Goal: Task Accomplishment & Management: Manage account settings

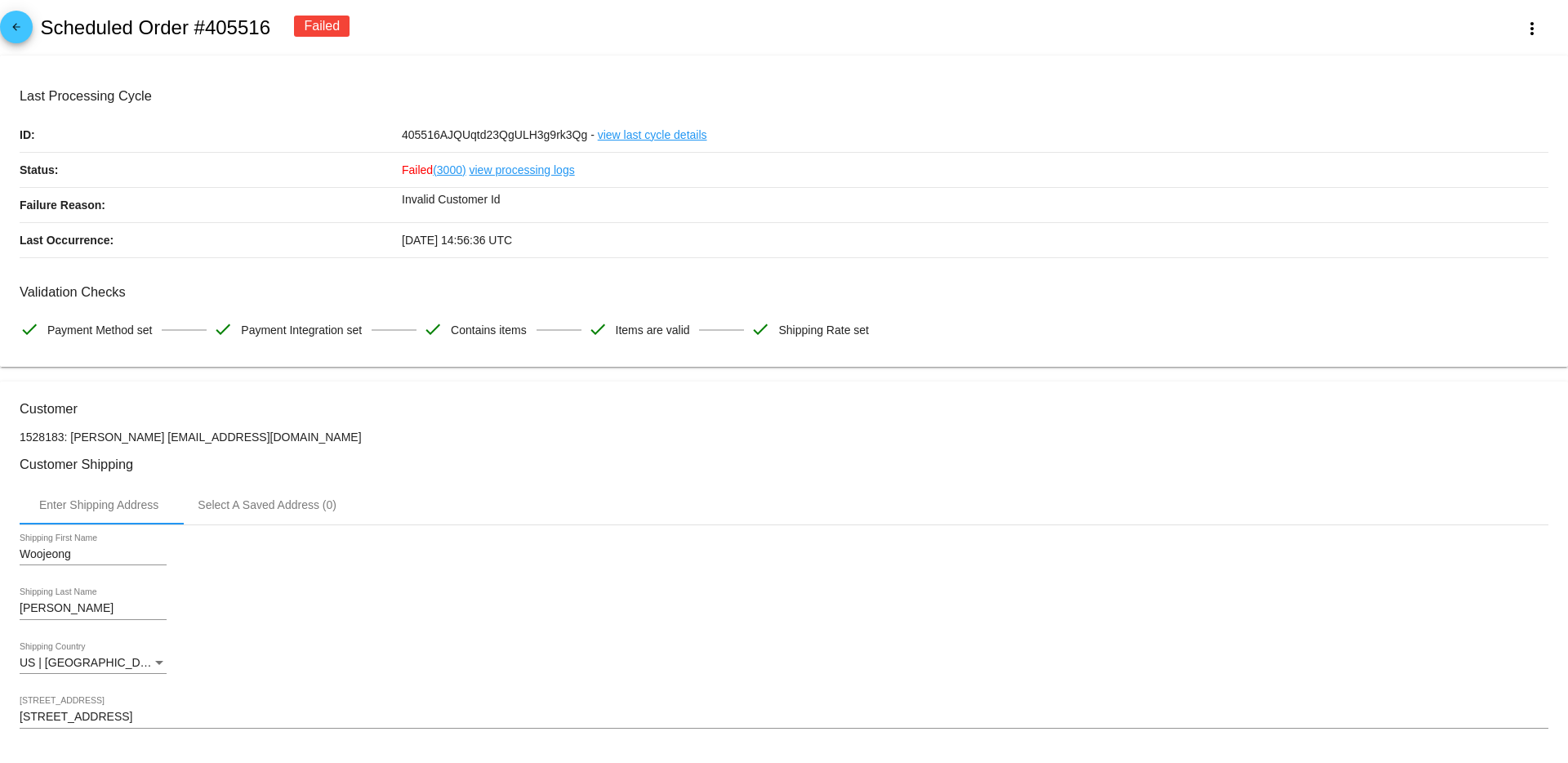
click at [243, 22] on h2 "Scheduled Order #405516" at bounding box center [155, 28] width 231 height 23
copy h2 "405516"
click at [21, 29] on mat-icon "arrow_back" at bounding box center [16, 31] width 20 height 20
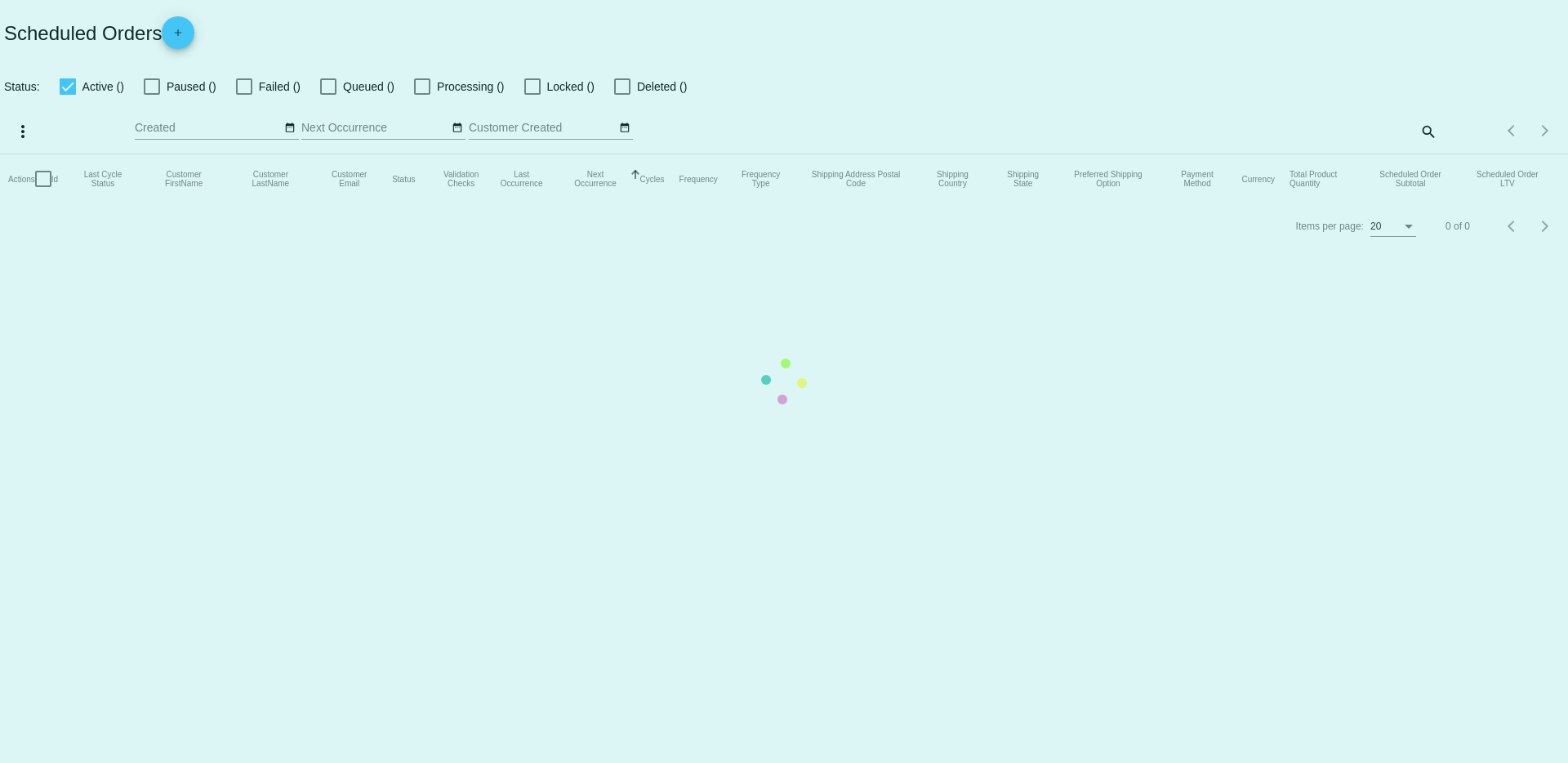
checkbox input "true"
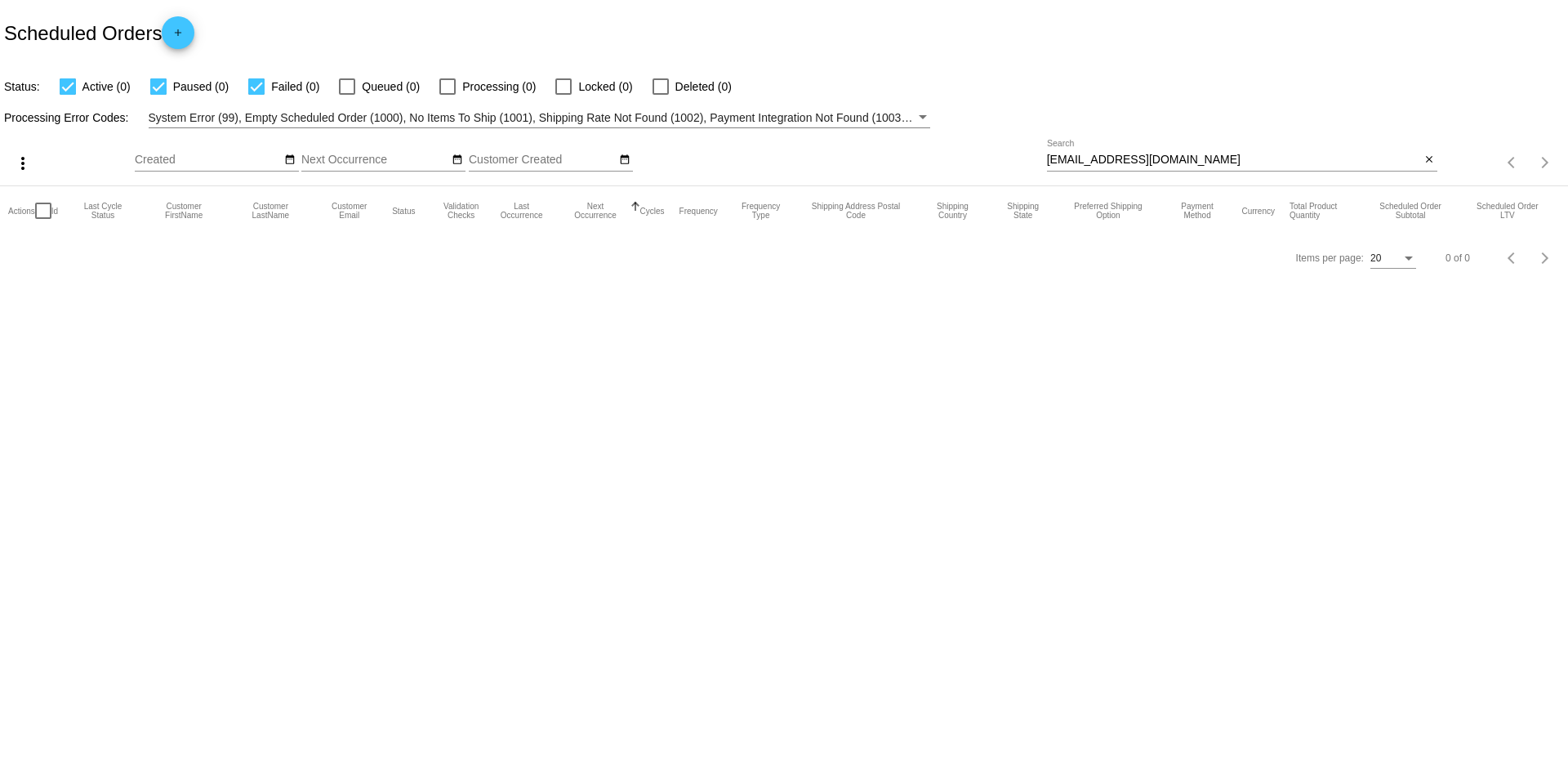
click at [1108, 157] on input "[EMAIL_ADDRESS][DOMAIN_NAME]" at bounding box center [1234, 160] width 374 height 13
paste input "405516"
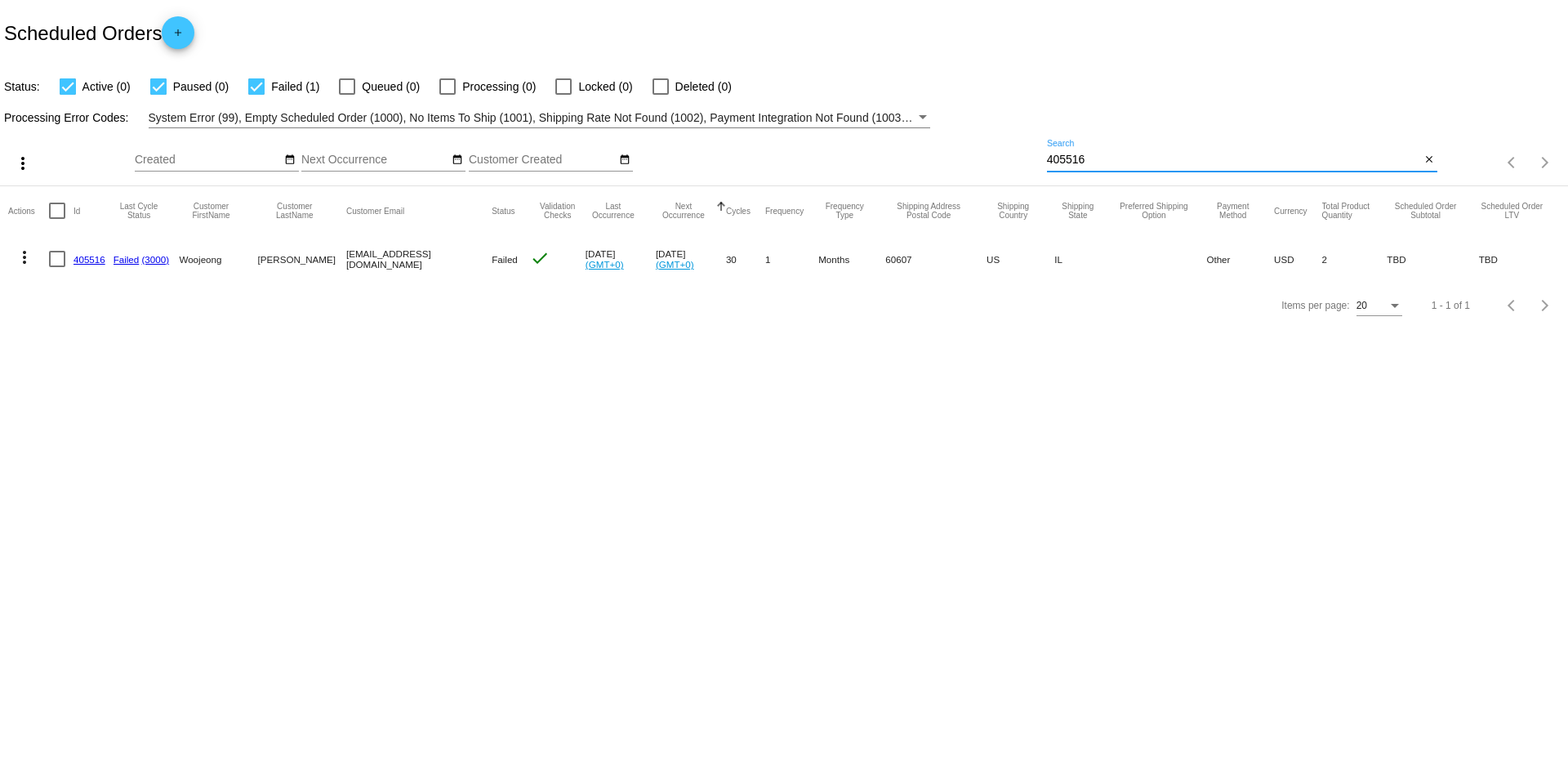
type input "405516"
click at [383, 259] on mat-cell "[EMAIL_ADDRESS][DOMAIN_NAME]" at bounding box center [419, 258] width 146 height 47
copy mat-cell "[EMAIL_ADDRESS][DOMAIN_NAME]"
